Goal: Transaction & Acquisition: Purchase product/service

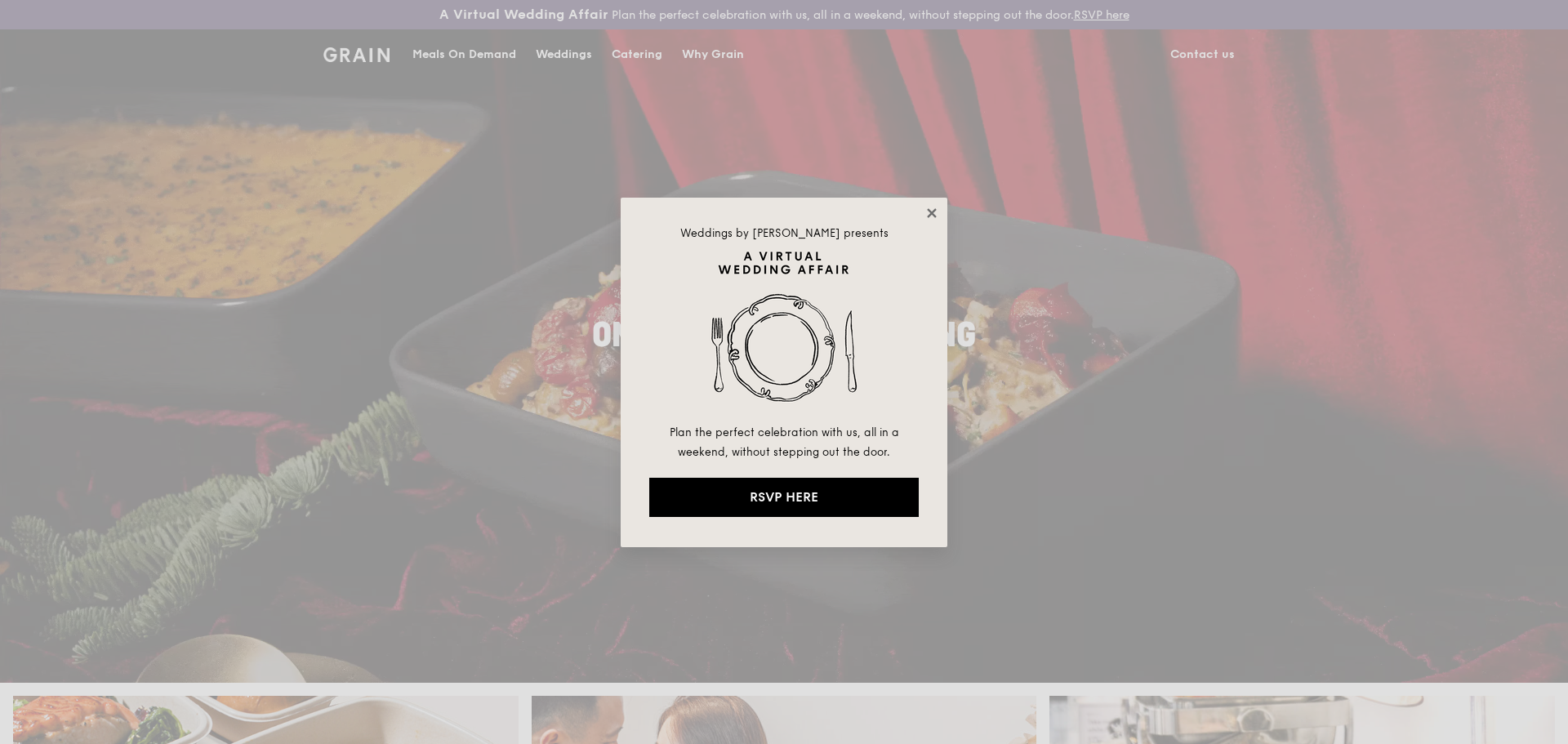
click at [935, 213] on icon at bounding box center [932, 213] width 15 height 15
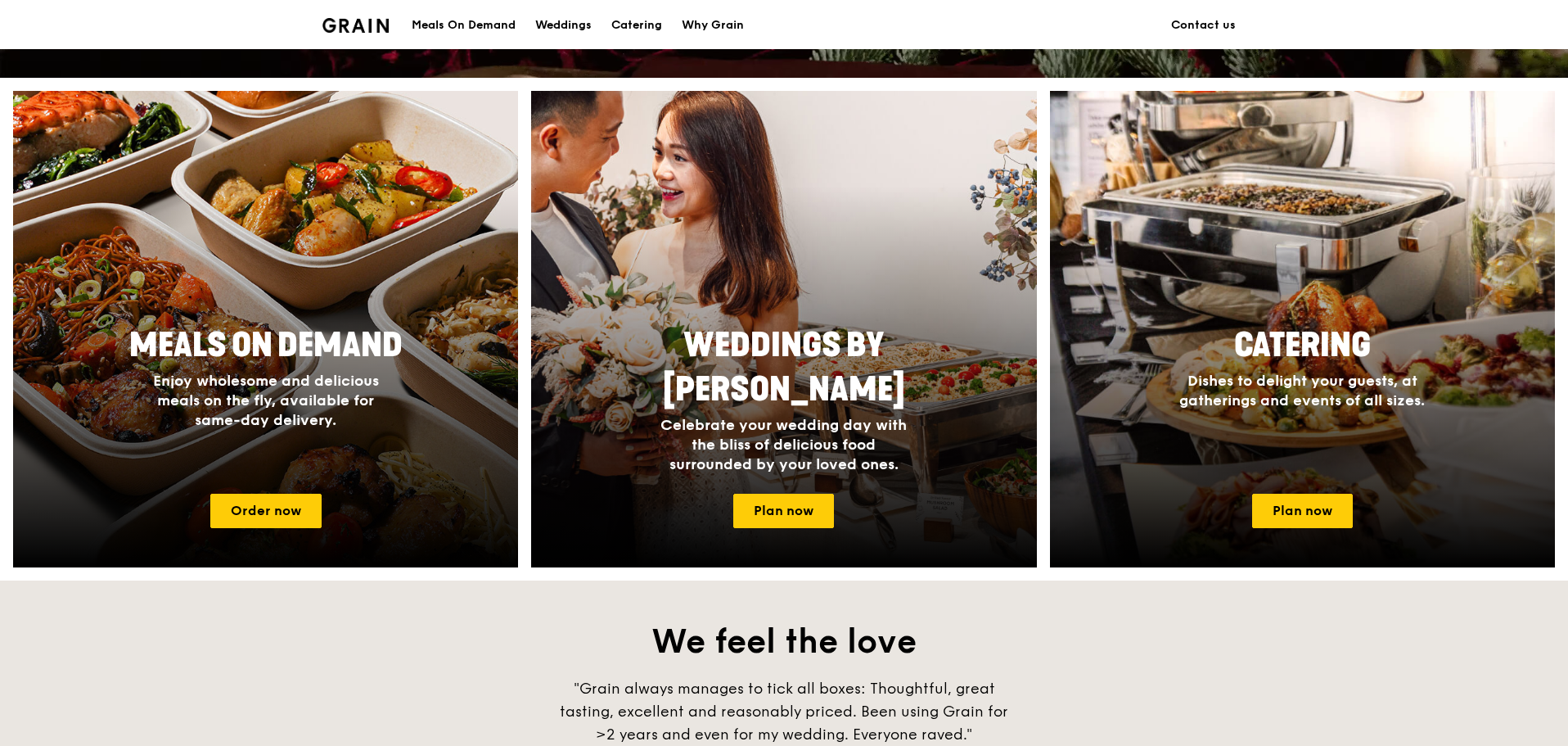
scroll to position [608, 0]
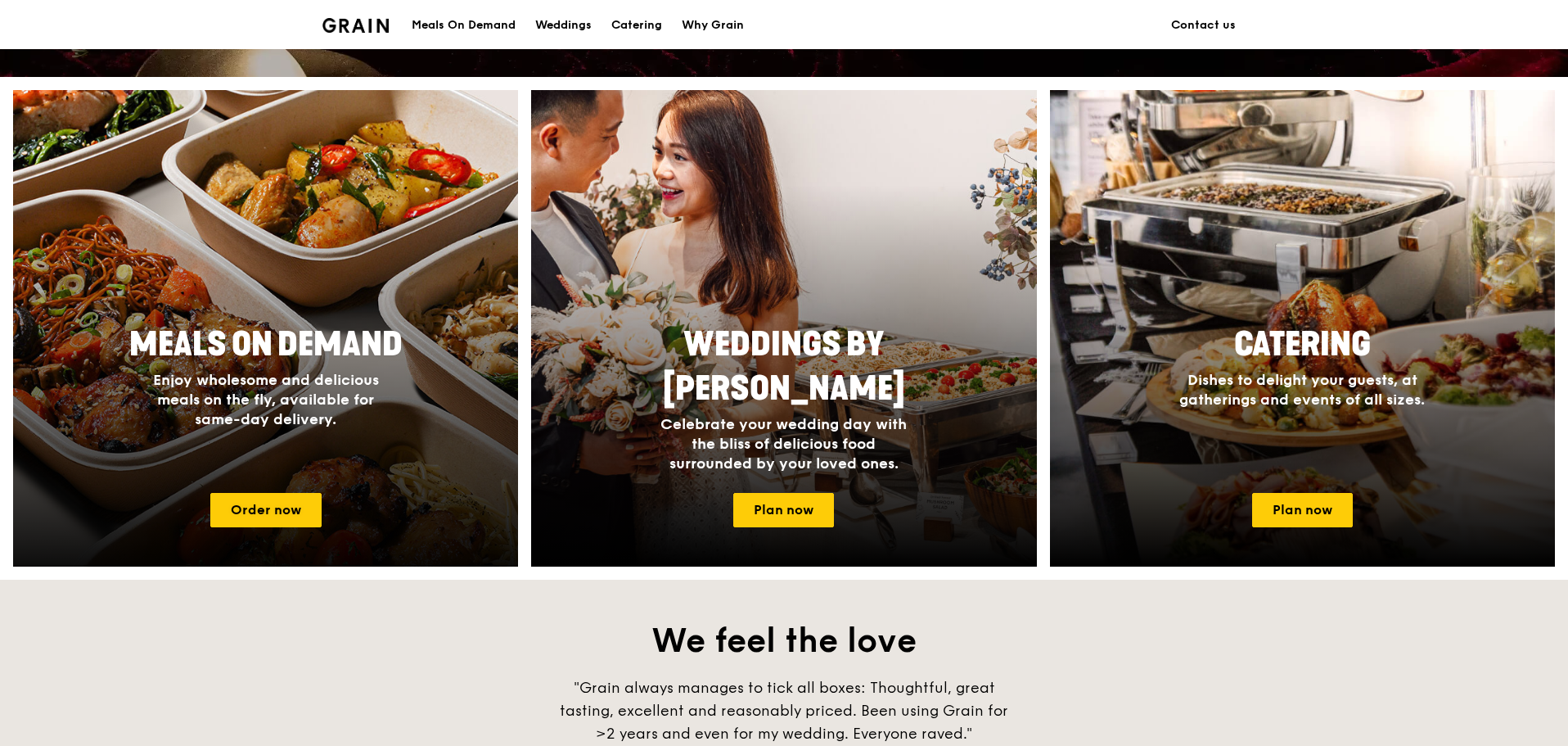
click at [293, 411] on span "Enjoy wholesome and delicious meals on the fly, available for same-day delivery." at bounding box center [265, 399] width 226 height 57
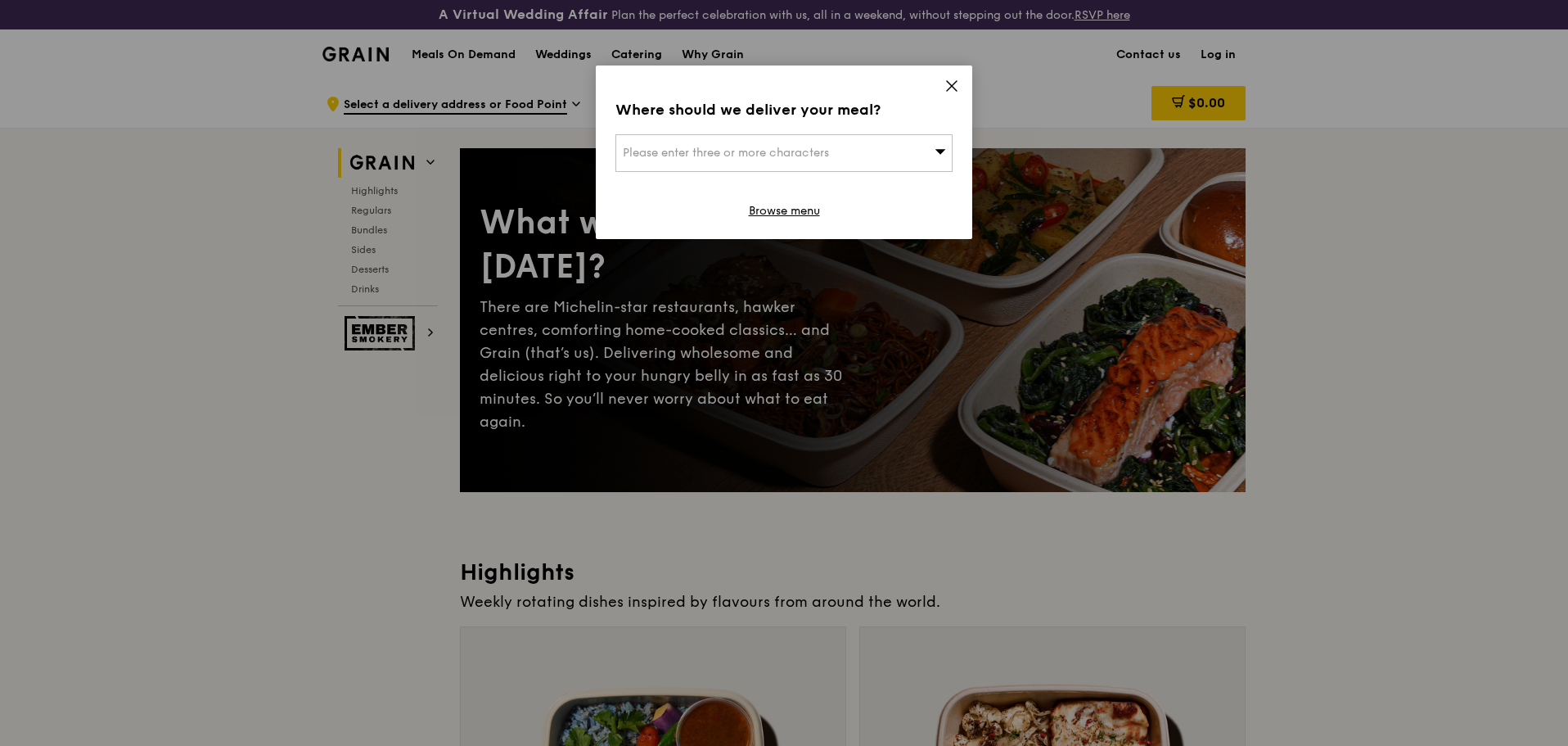
click at [896, 157] on div "Please enter three or more characters" at bounding box center [784, 153] width 338 height 38
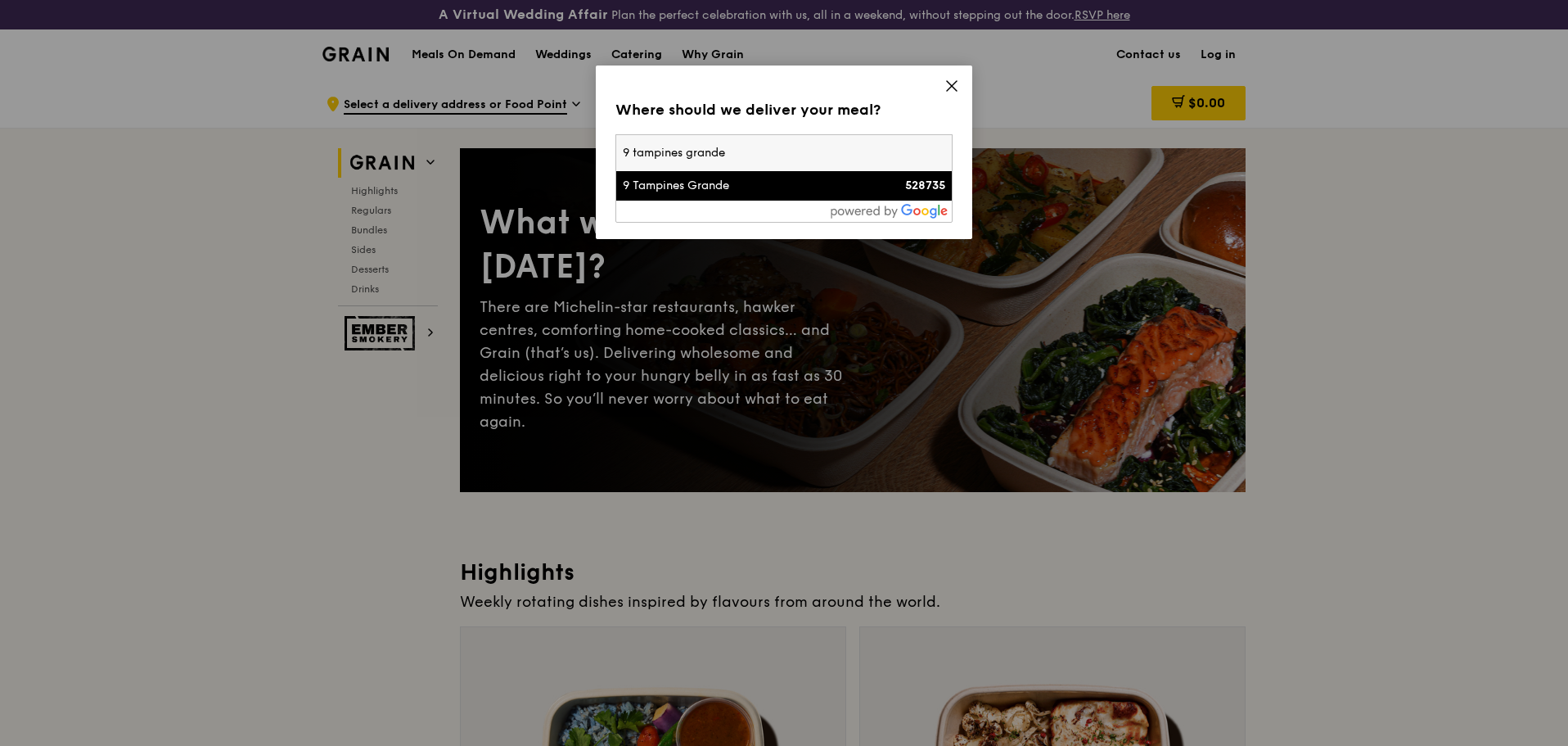
type input "9 tampines grande"
click at [821, 192] on div "9 Tampines Grande" at bounding box center [744, 185] width 242 height 16
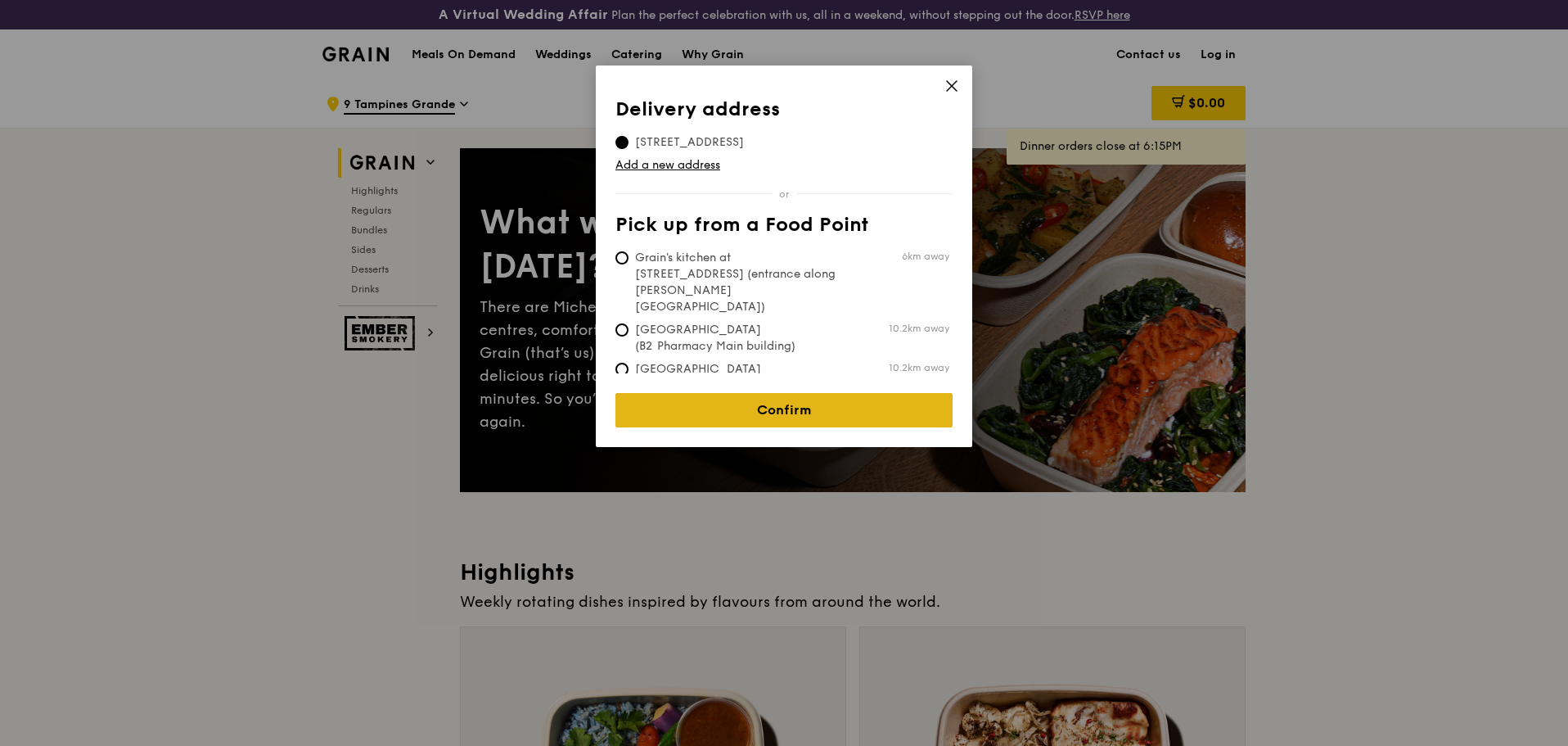
click at [866, 398] on link "Confirm" at bounding box center [784, 410] width 338 height 35
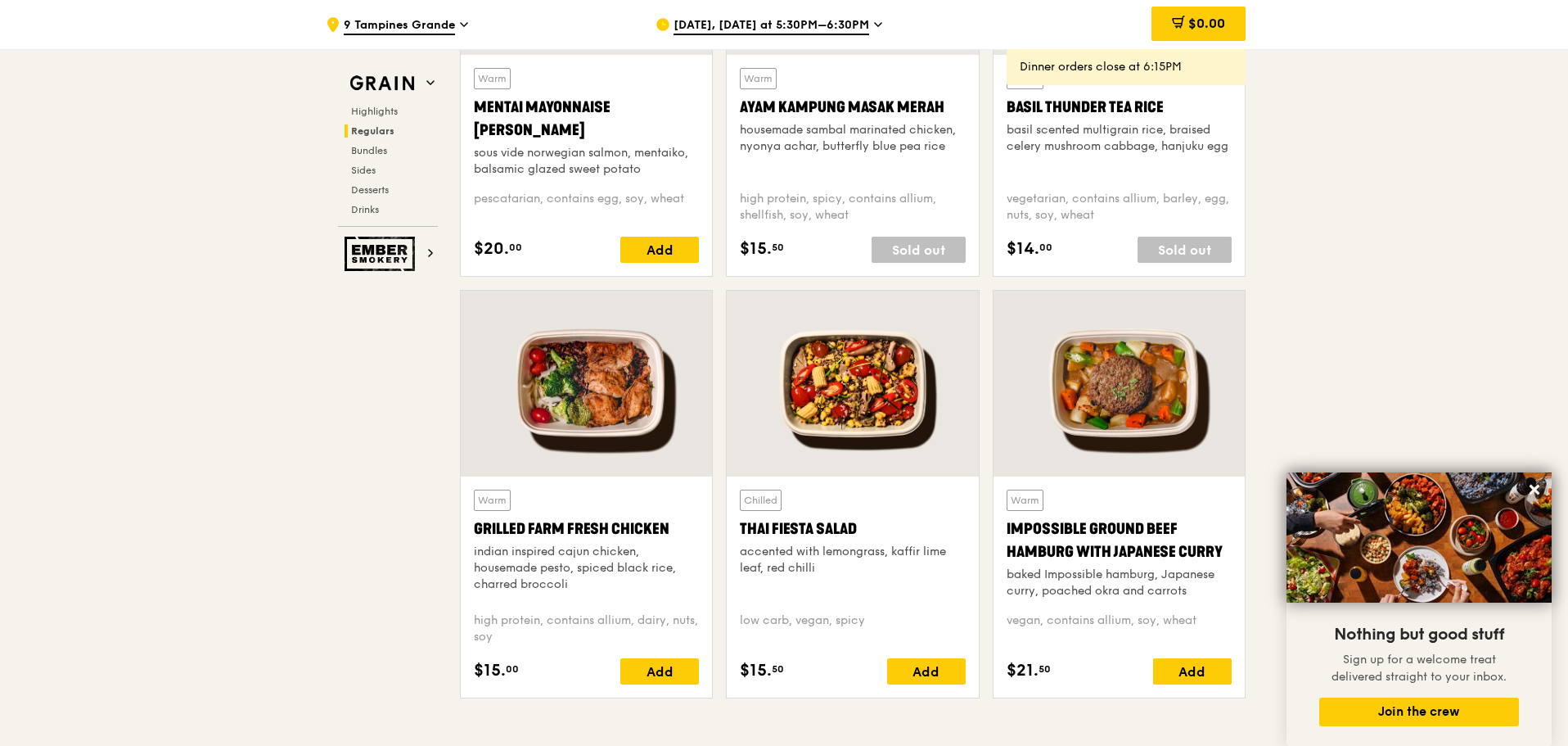
scroll to position [1758, 0]
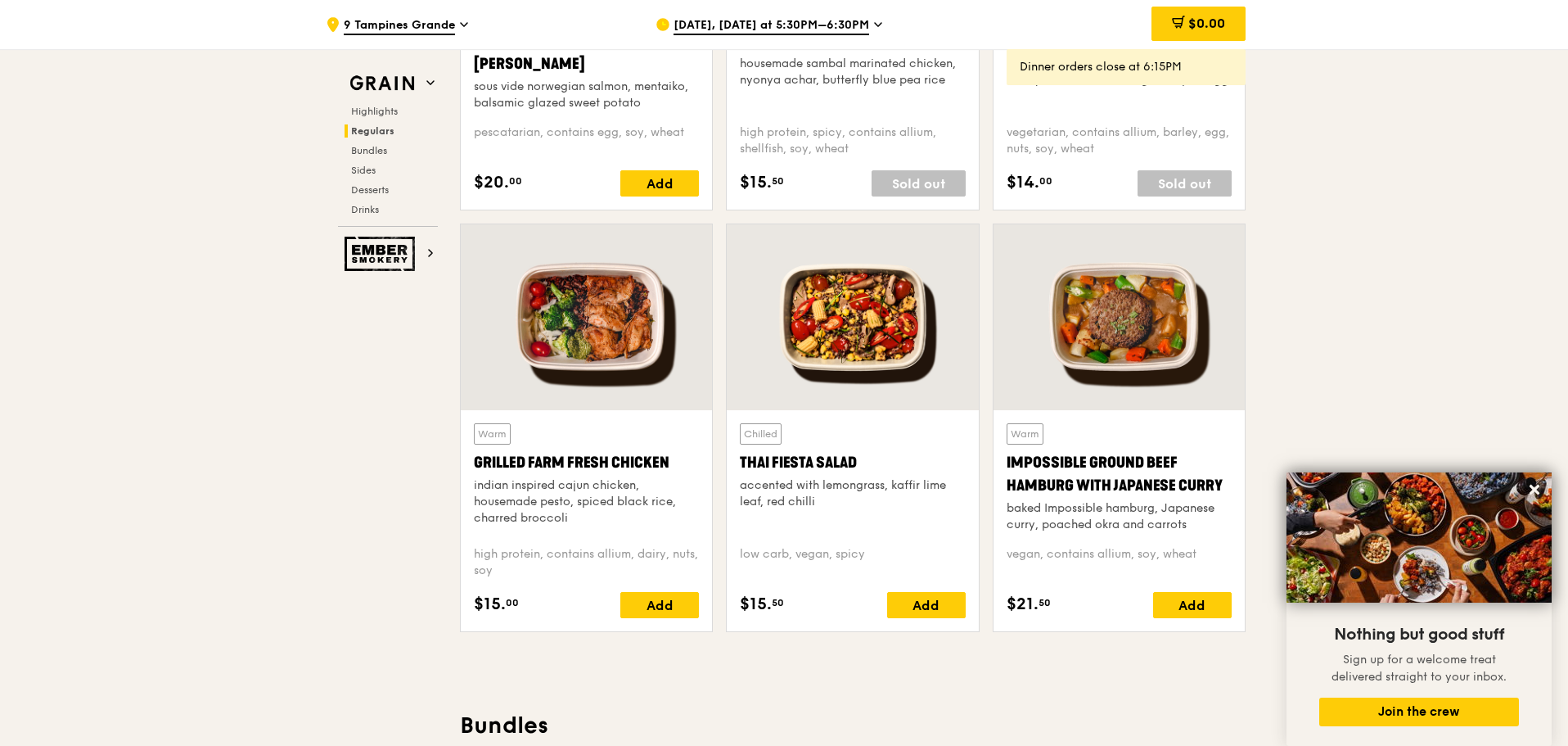
click at [633, 363] on div at bounding box center [586, 317] width 251 height 186
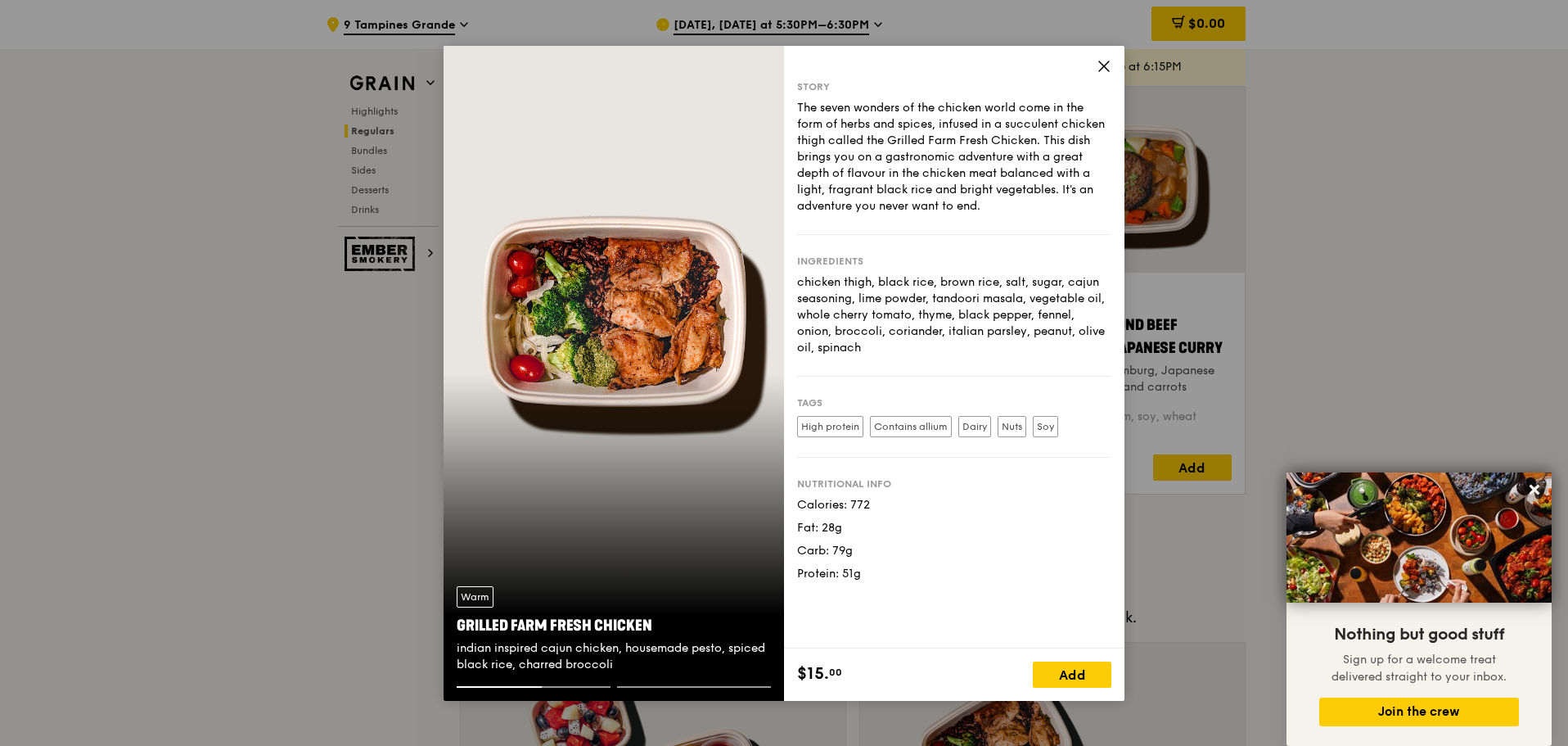
scroll to position [1899, 0]
click at [1051, 678] on div "Add" at bounding box center [1072, 675] width 79 height 26
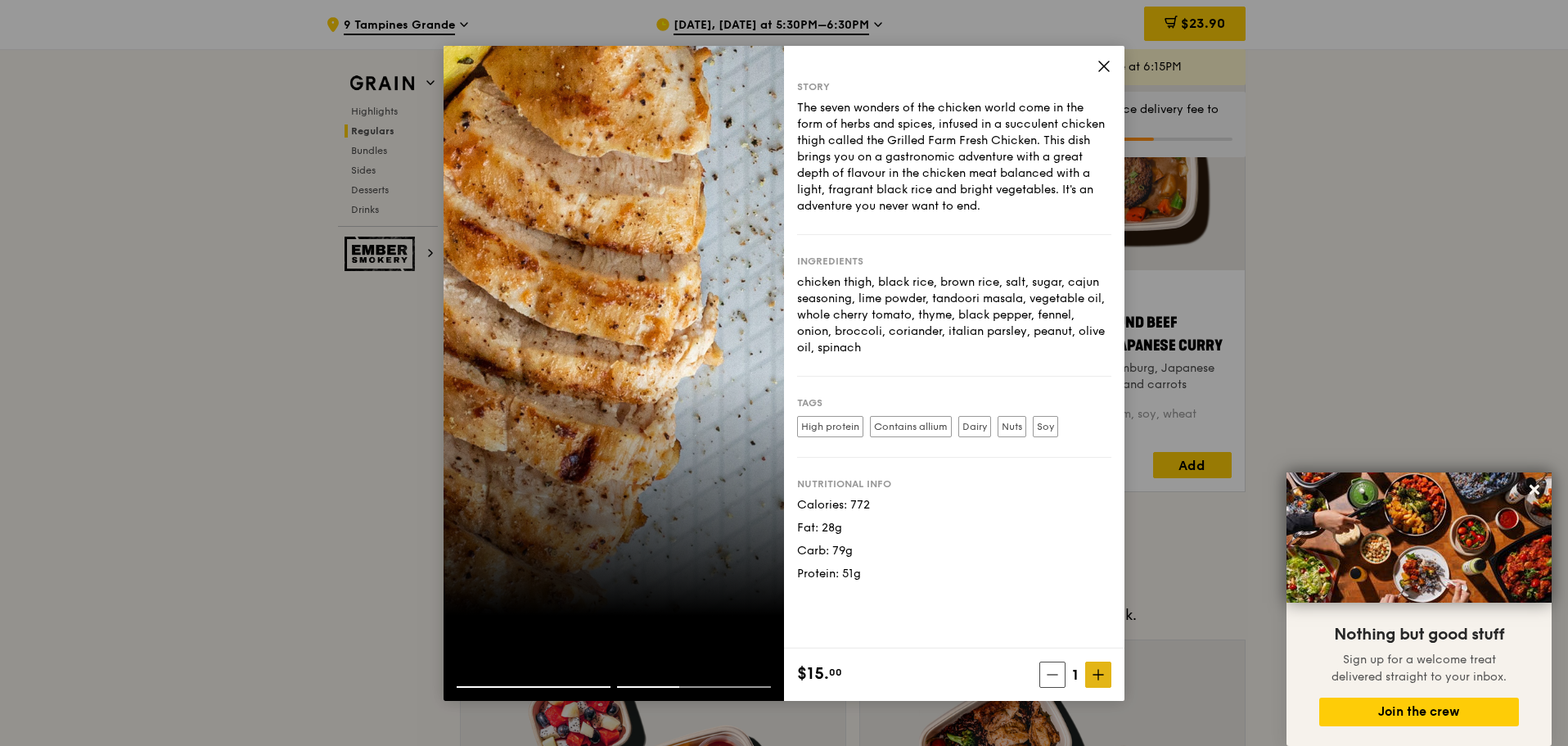
click at [1098, 678] on icon at bounding box center [1098, 674] width 0 height 9
click at [1103, 57] on div "Story The seven wonders of the chicken world come in the form of herbs and spic…" at bounding box center [954, 347] width 340 height 602
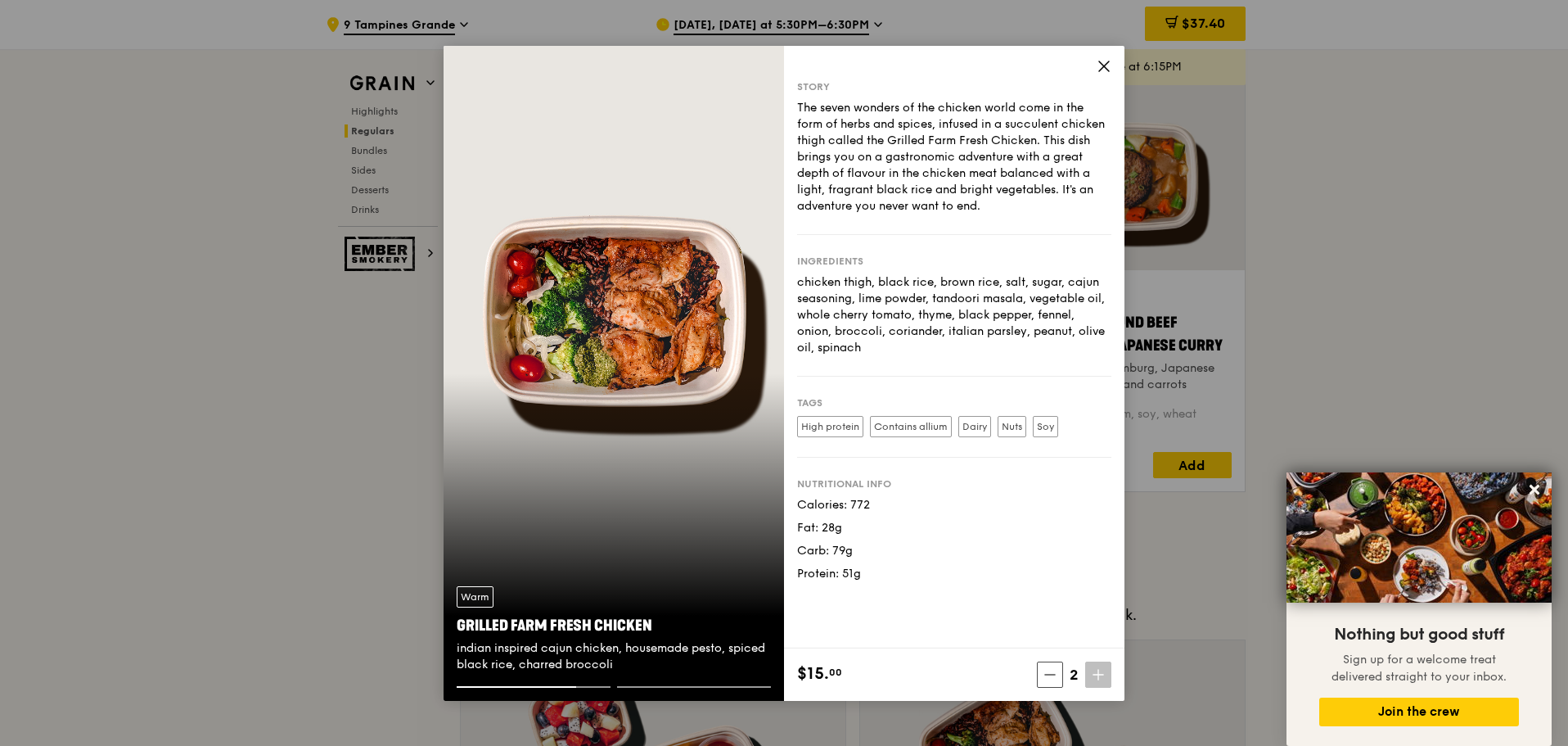
click at [1104, 70] on icon at bounding box center [1104, 67] width 15 height 15
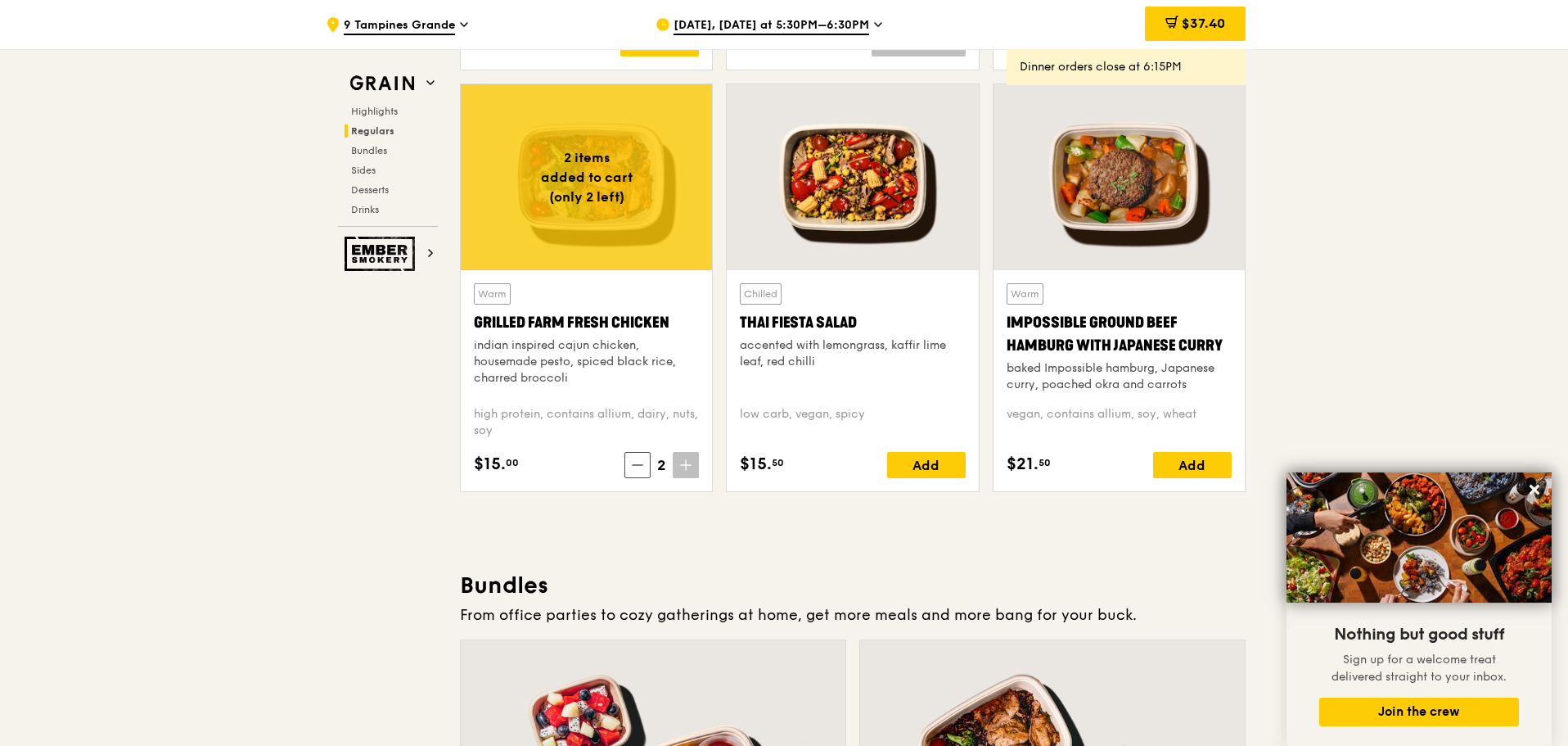
click at [1205, 27] on span "$37.40" at bounding box center [1203, 23] width 43 height 16
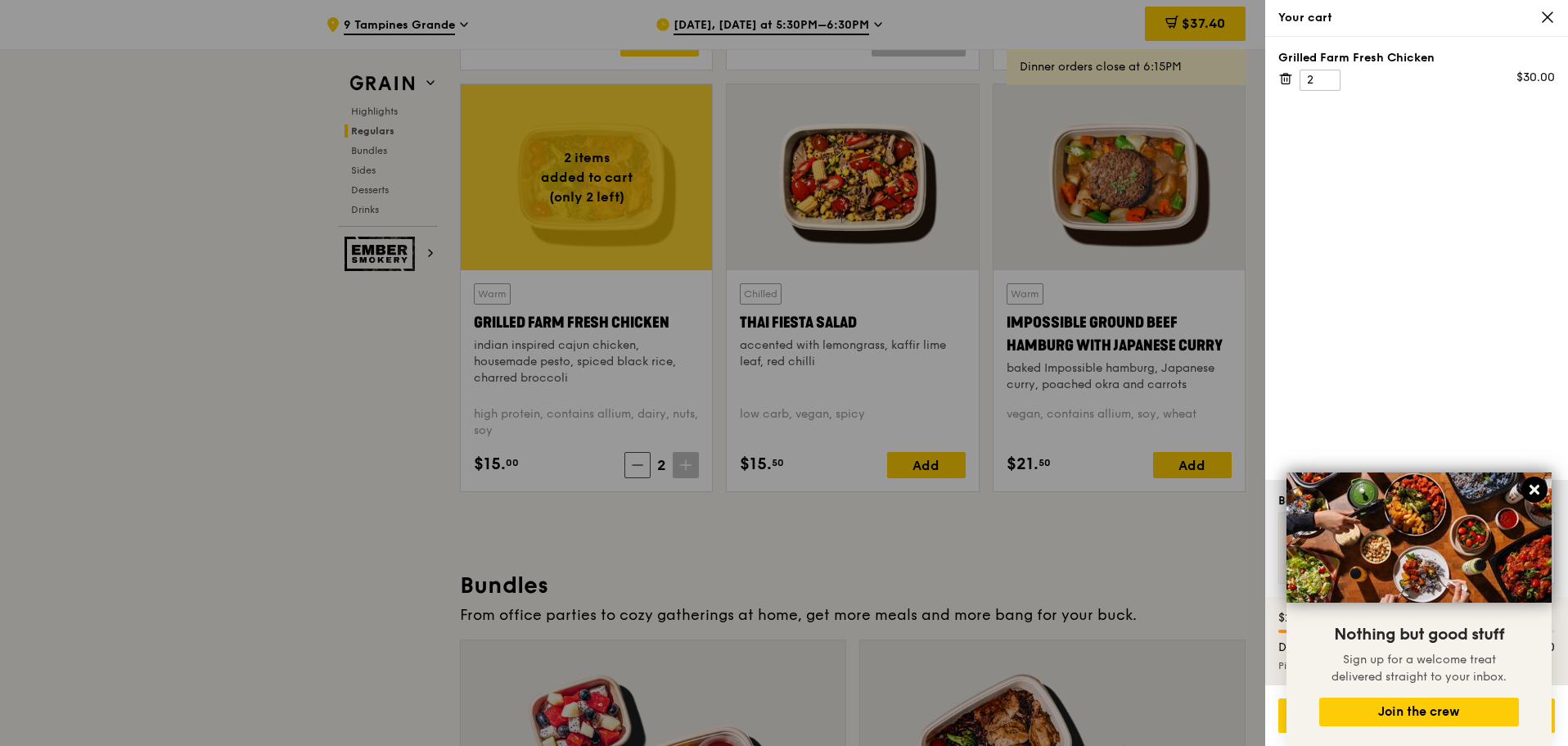
click at [1534, 485] on icon at bounding box center [1534, 490] width 15 height 15
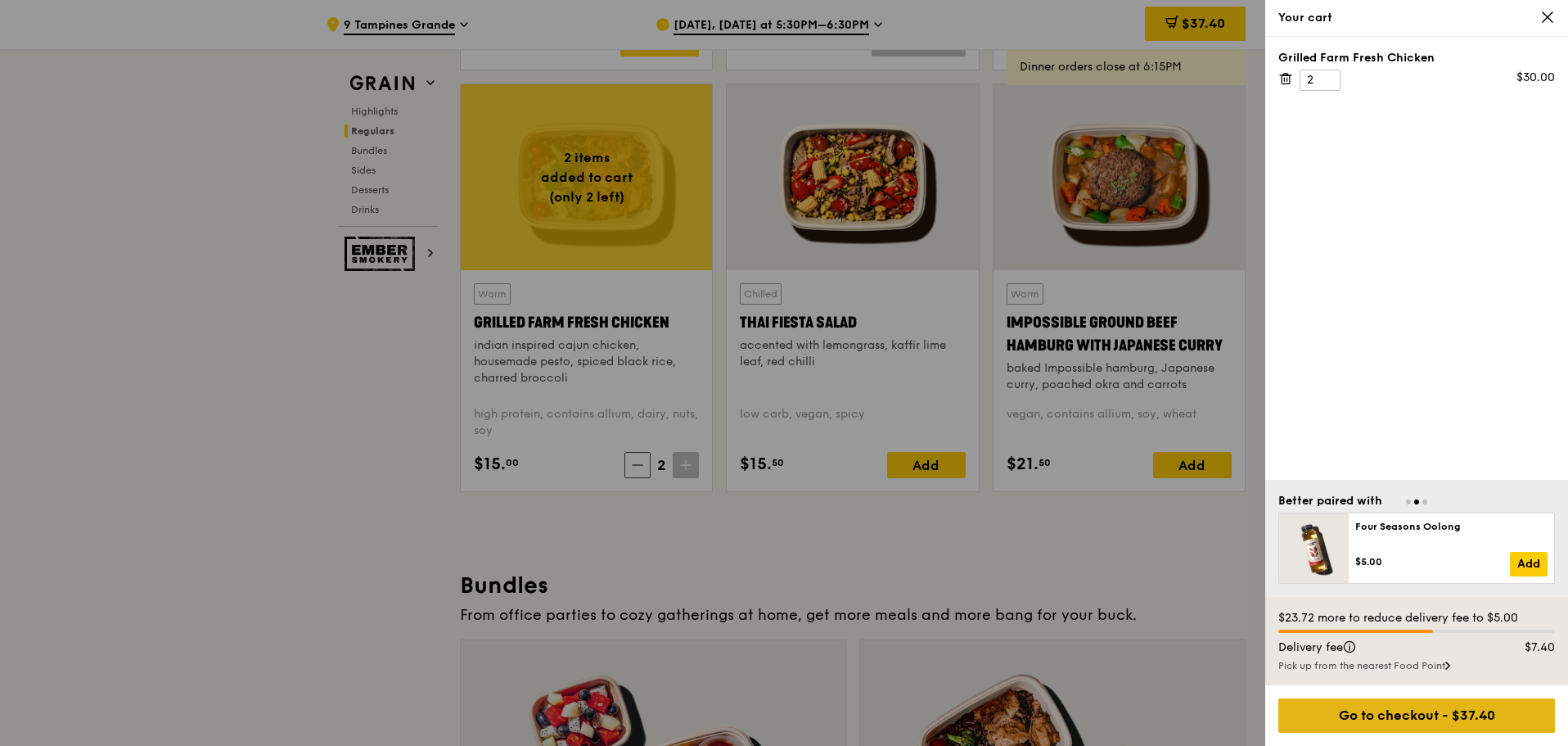
click at [1457, 722] on div "Go to checkout - $37.40" at bounding box center [1416, 715] width 277 height 35
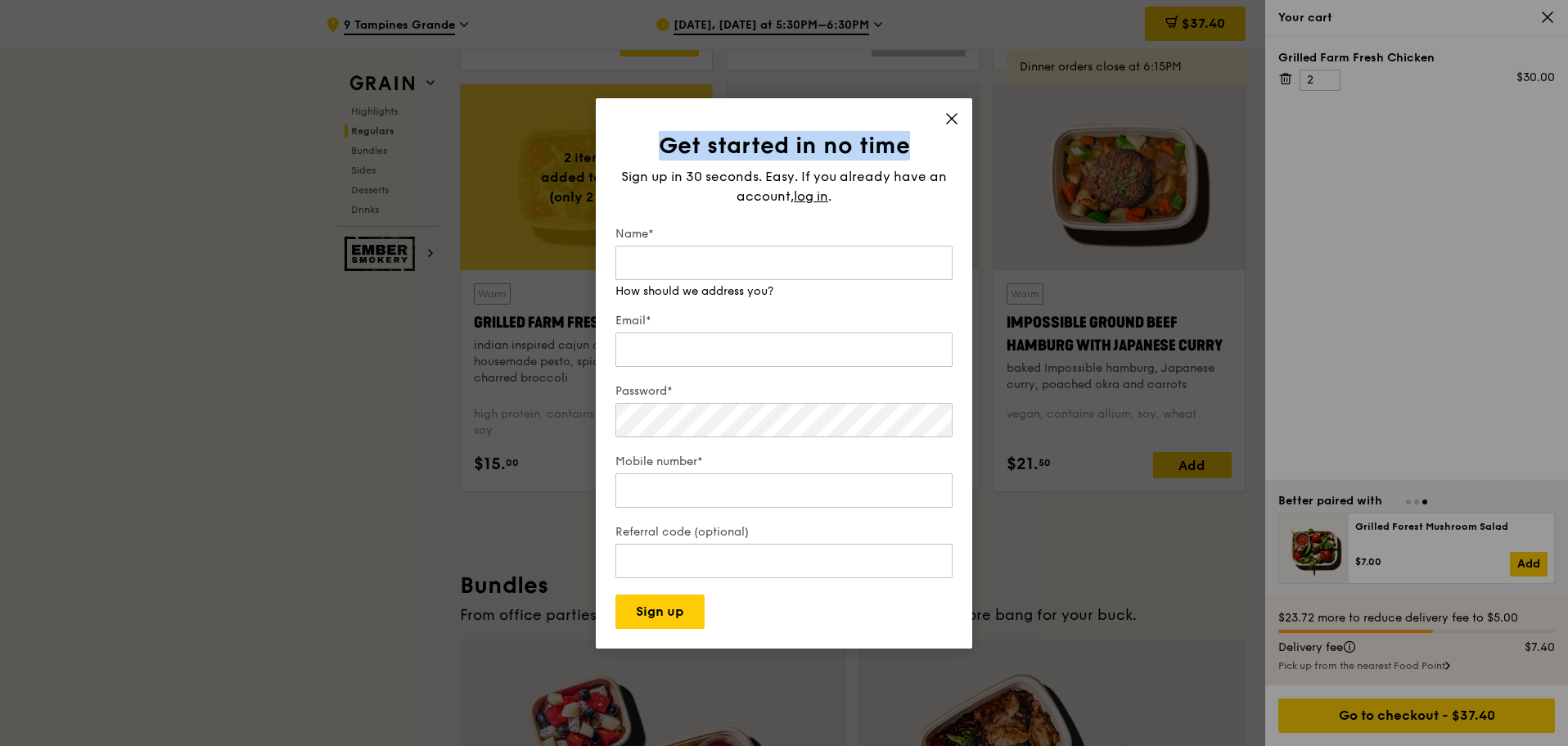
click at [954, 119] on icon at bounding box center [952, 119] width 15 height 15
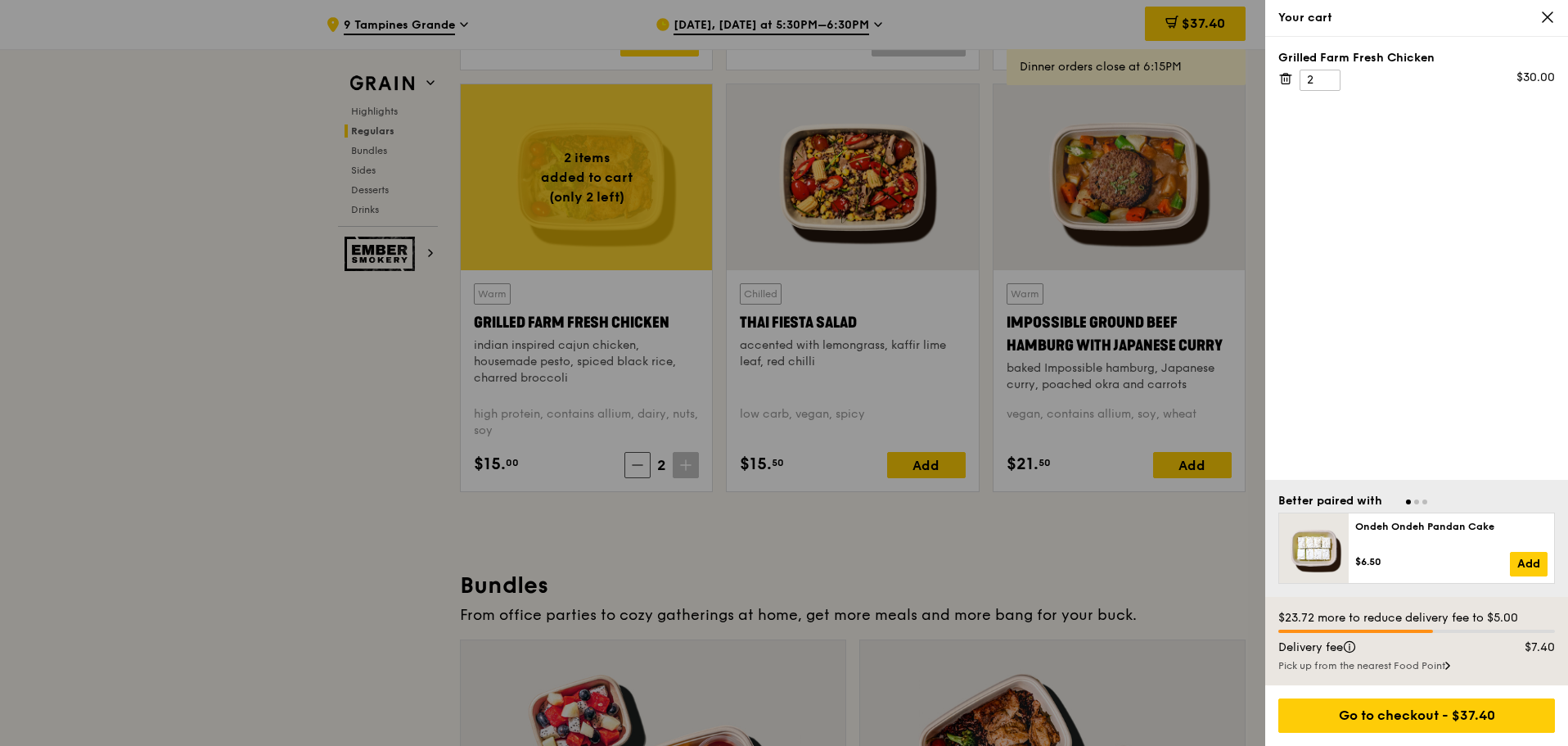
click at [1552, 18] on icon at bounding box center [1547, 17] width 15 height 15
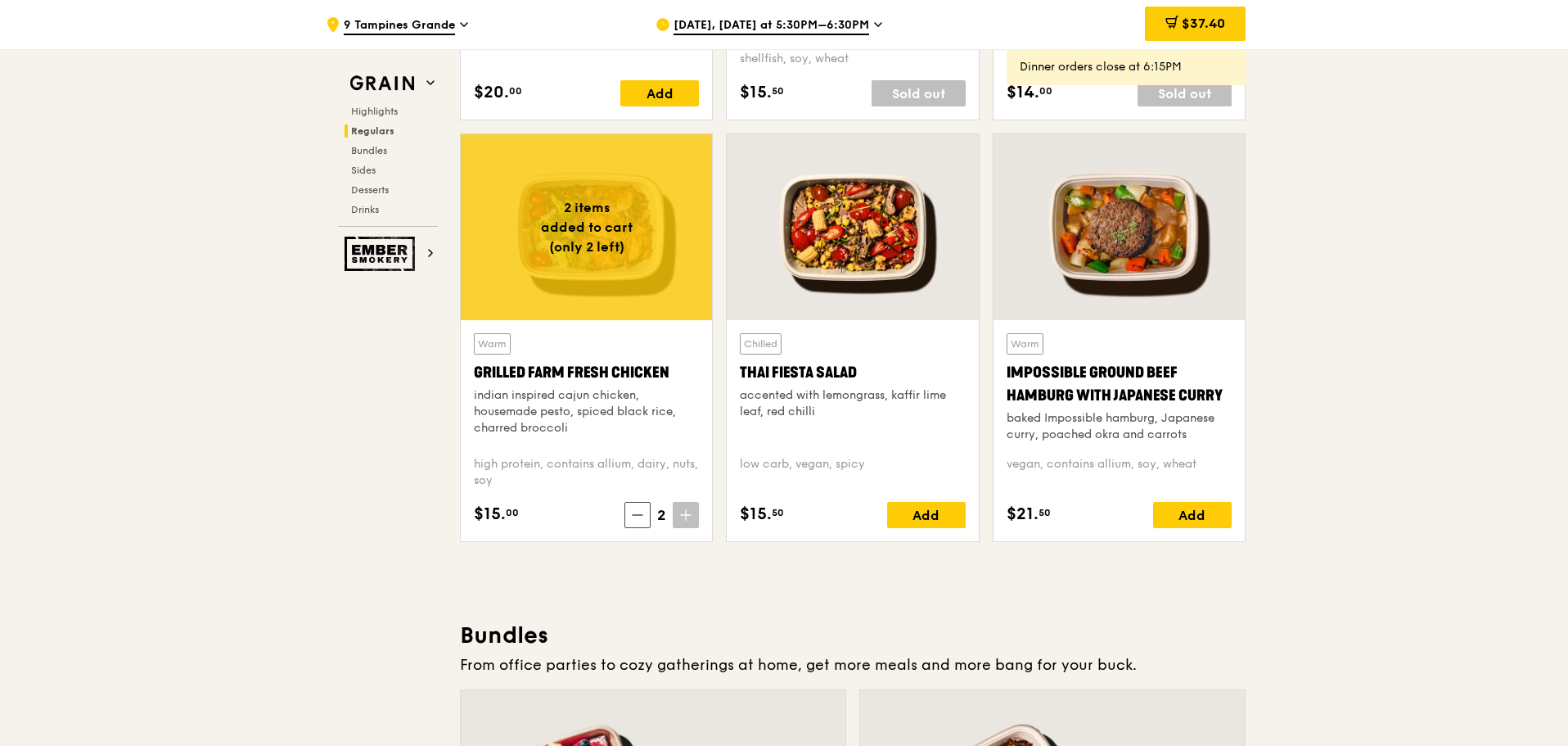
scroll to position [1842, 0]
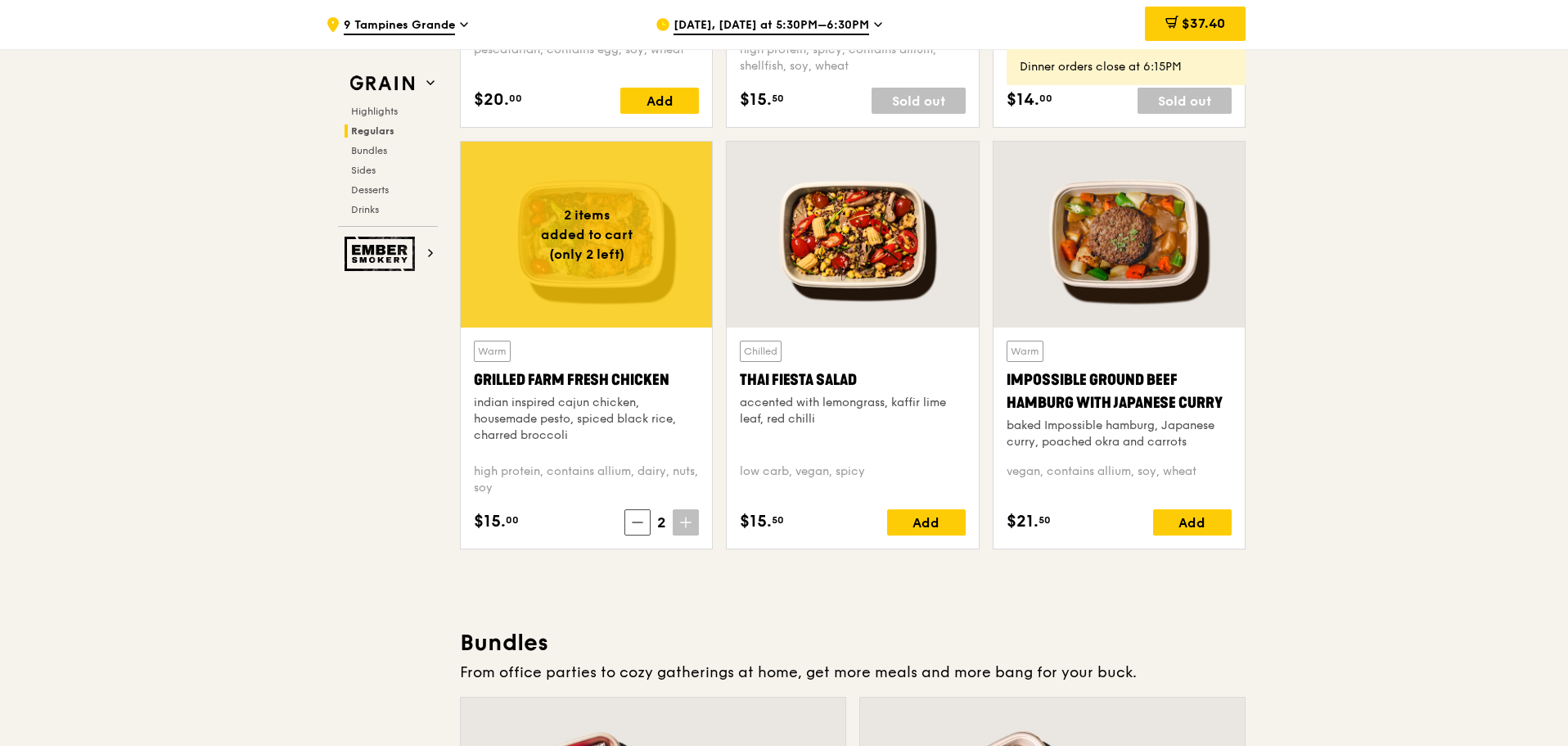
click at [641, 271] on div at bounding box center [586, 235] width 251 height 186
click at [1186, 17] on span "$37.40" at bounding box center [1203, 23] width 43 height 16
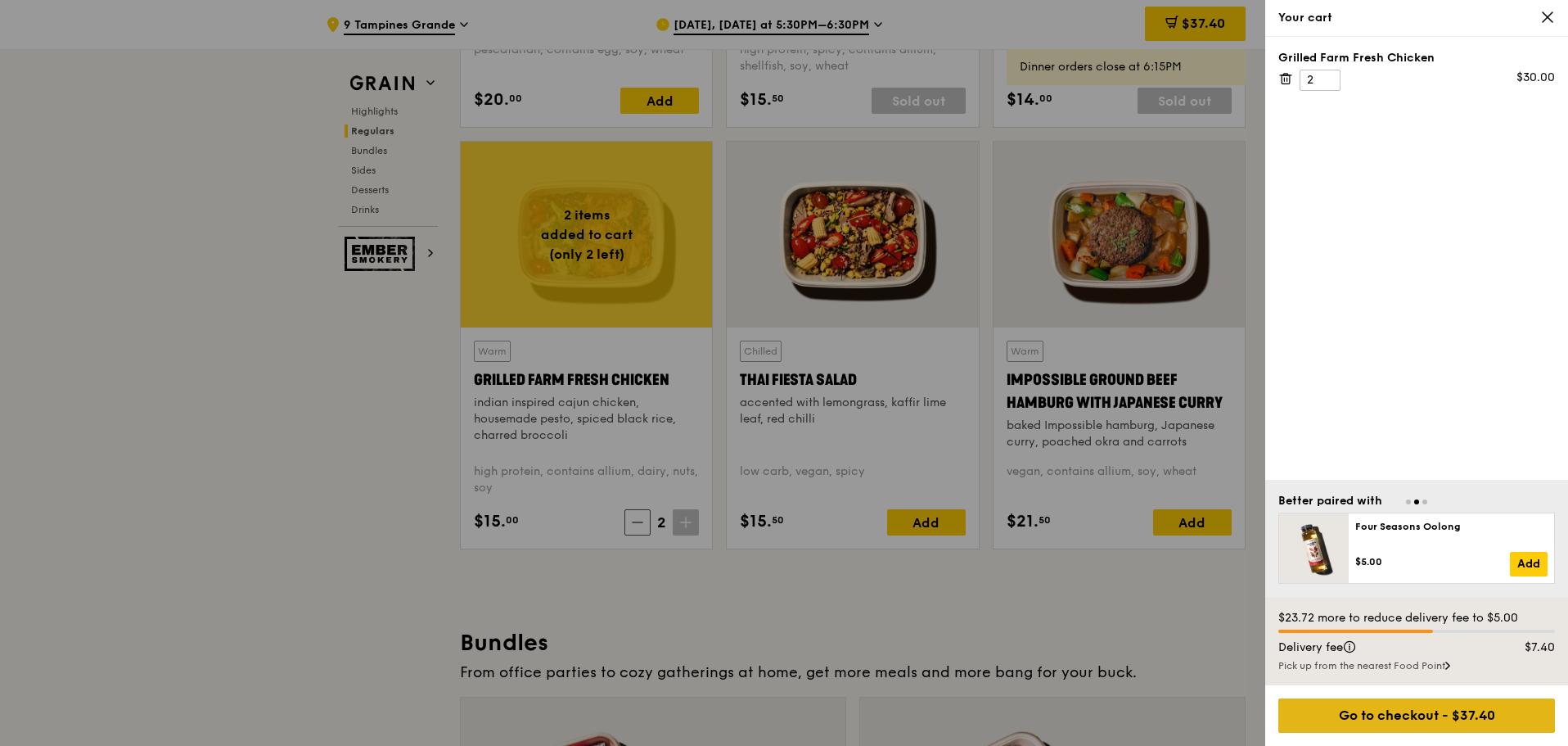
click at [1446, 711] on div "Go to checkout - $37.40" at bounding box center [1416, 715] width 277 height 35
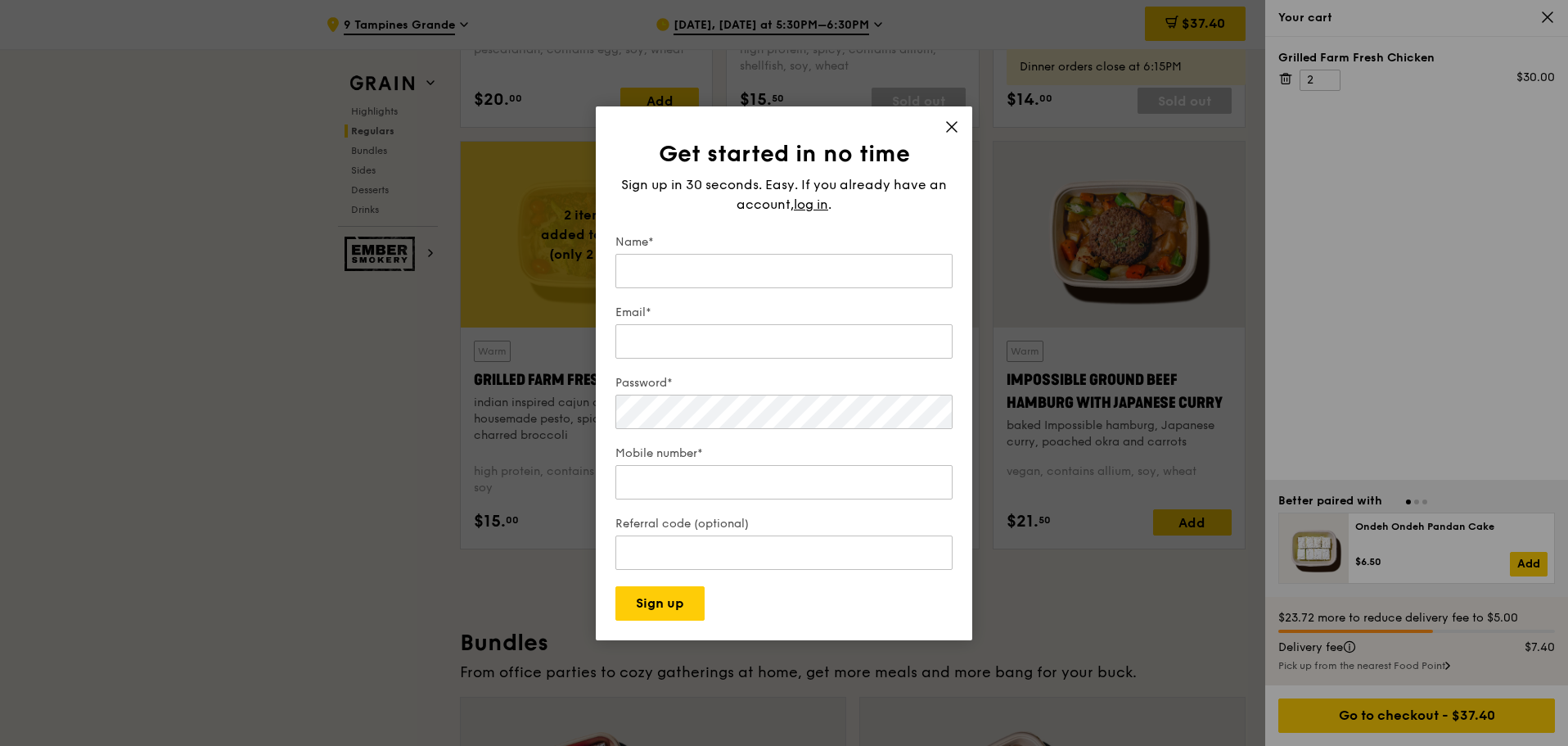
click at [947, 121] on icon at bounding box center [952, 127] width 15 height 15
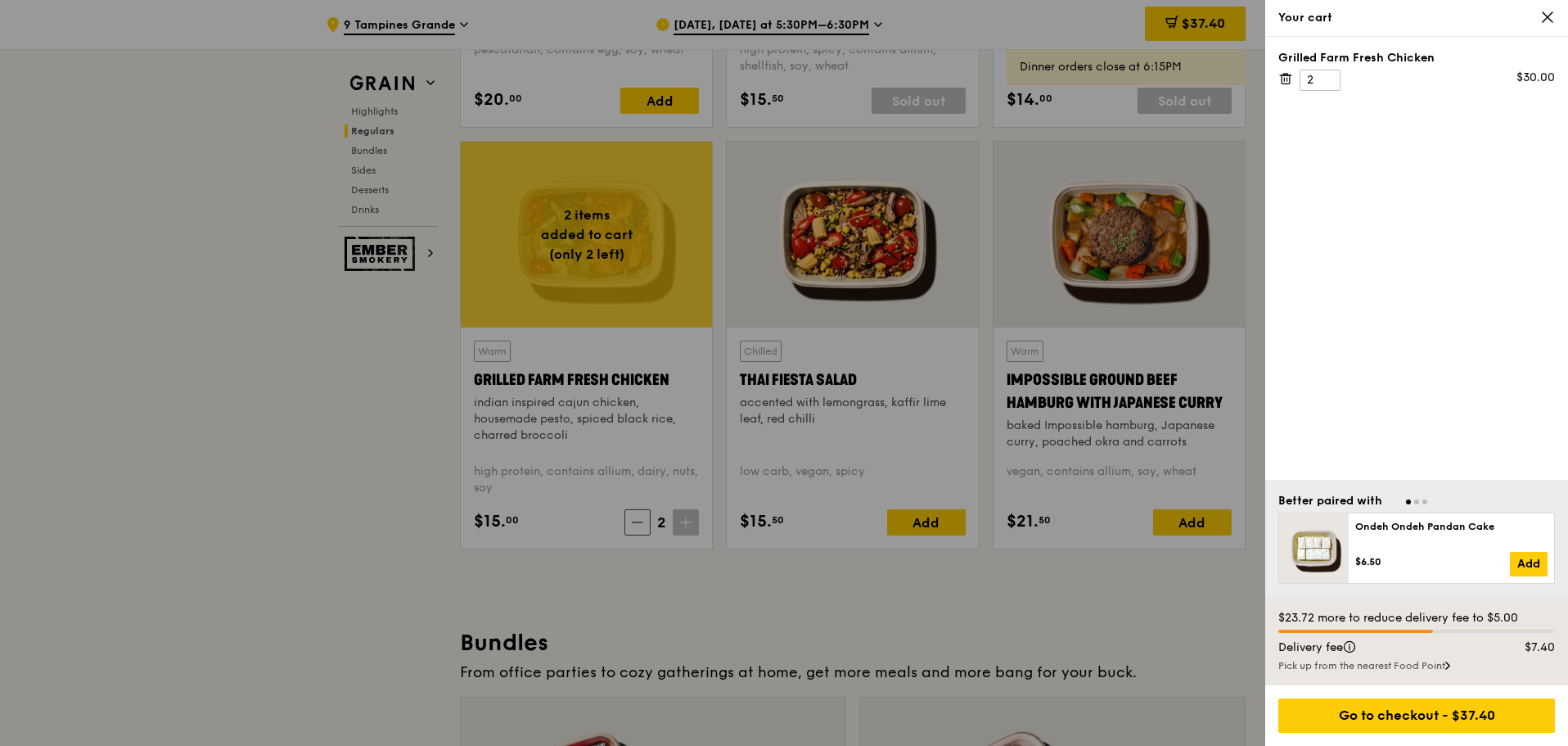
click at [401, 540] on div at bounding box center [784, 373] width 1568 height 746
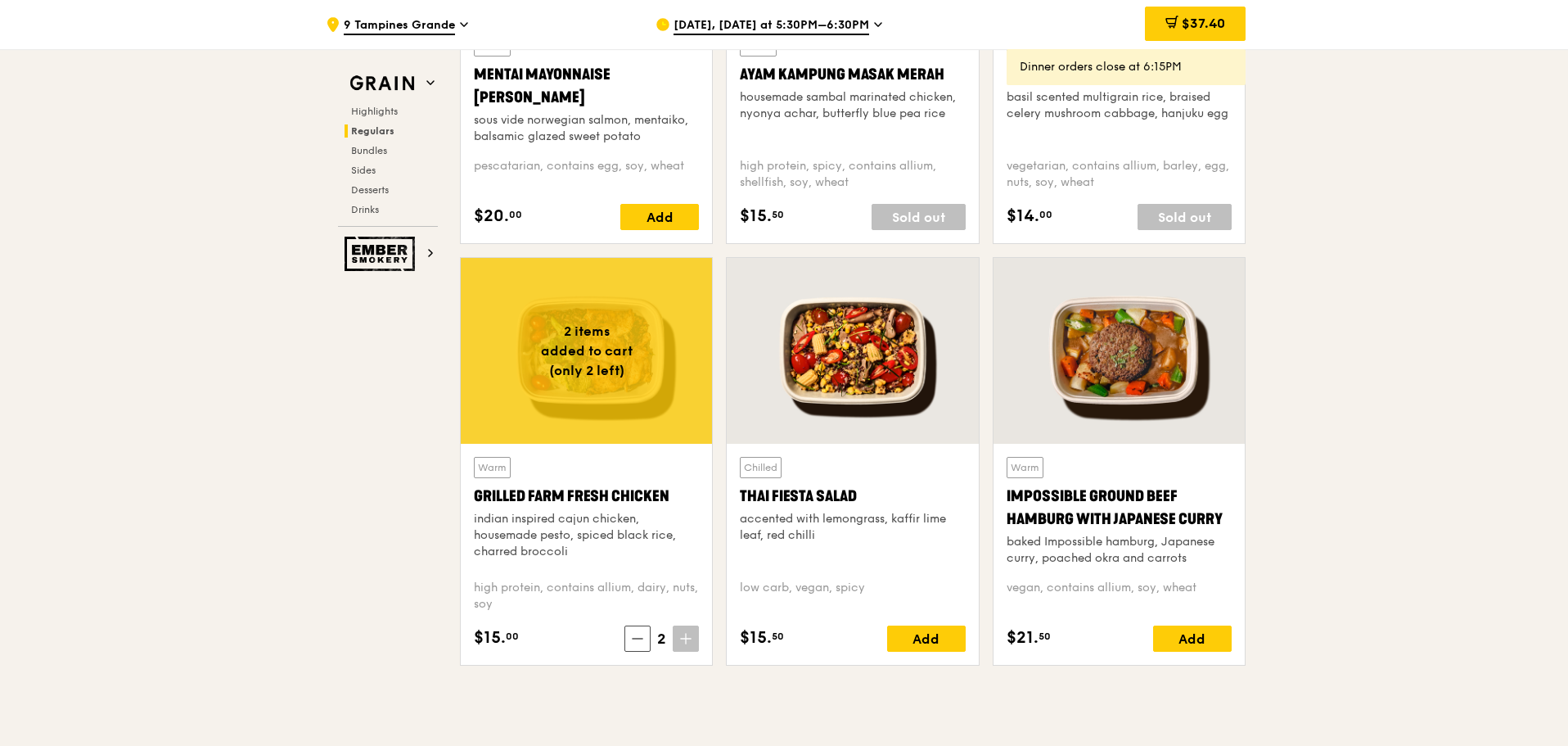
scroll to position [1725, 0]
click at [609, 376] on div at bounding box center [586, 352] width 251 height 186
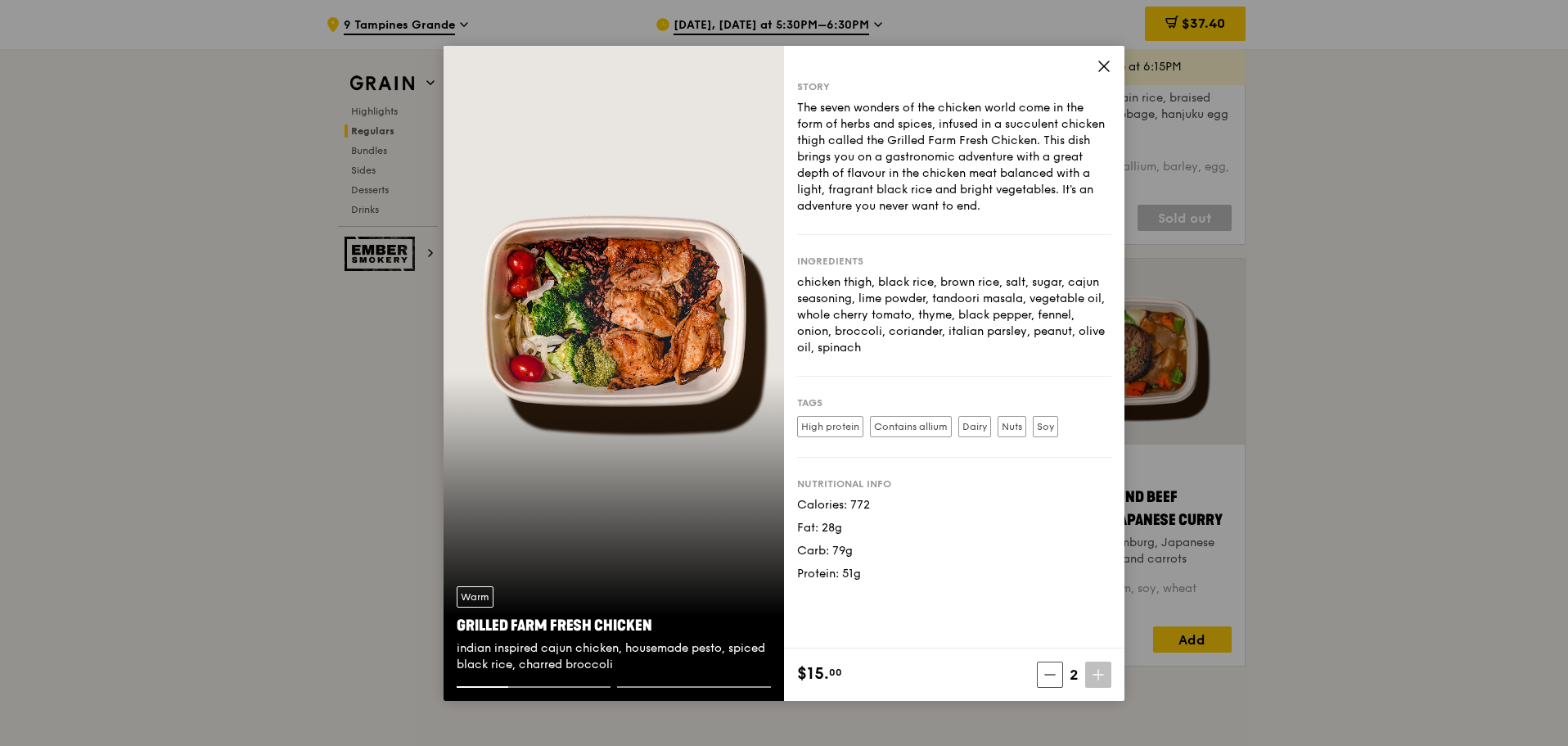
click at [1100, 59] on icon at bounding box center [1104, 67] width 15 height 15
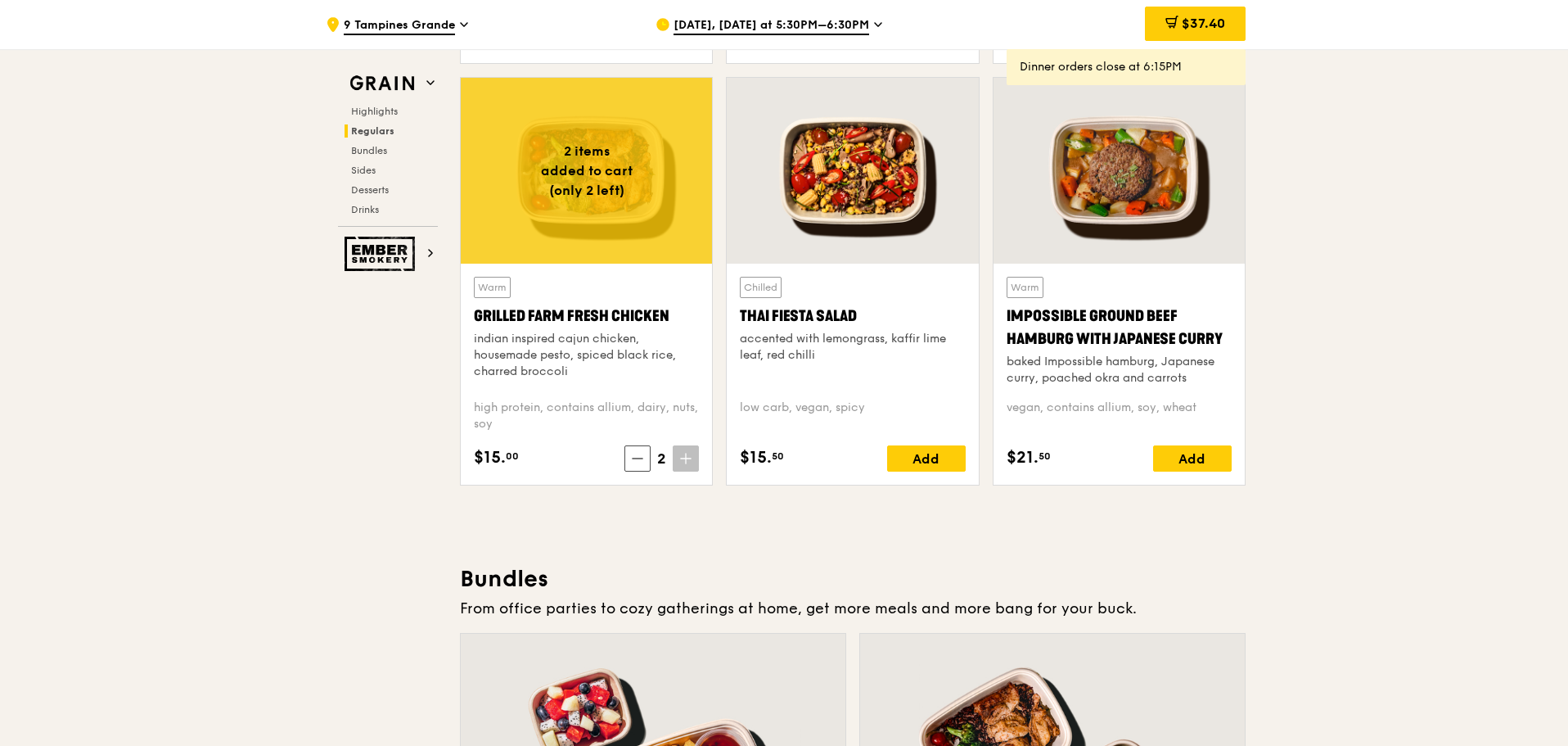
scroll to position [1773, 0]
